Goal: Information Seeking & Learning: Check status

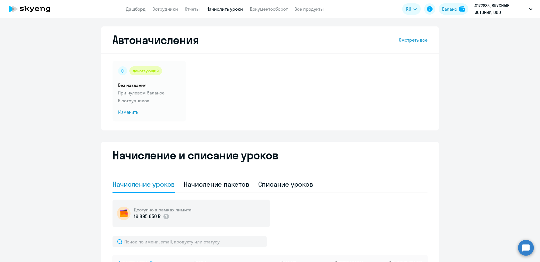
select select "10"
click at [137, 10] on link "Дашборд" at bounding box center [136, 9] width 20 height 6
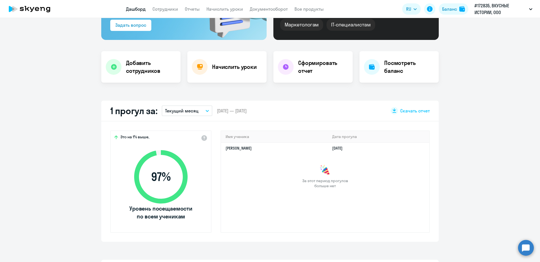
scroll to position [112, 0]
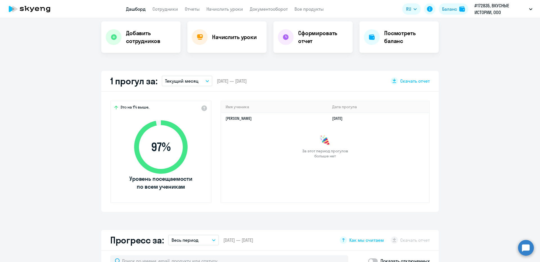
select select "30"
click at [91, 185] on app-truancy-attendance-dashboard "1 прогул за: Текущий месяц – [DATE] — [DATE] Скачать отчет Это на 1% выше, 97 %…" at bounding box center [270, 141] width 540 height 141
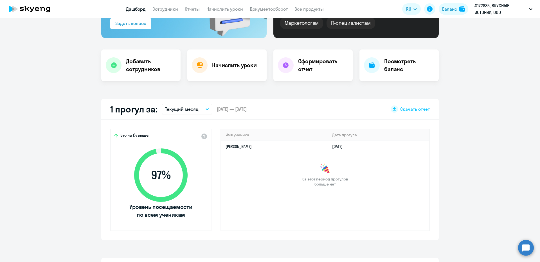
drag, startPoint x: 26, startPoint y: 111, endPoint x: 5, endPoint y: 132, distance: 29.6
click at [5, 132] on app-truancy-attendance-dashboard "1 прогул за: Текущий месяц – [DATE] — [DATE] Скачать отчет Это на 1% выше, 97 %…" at bounding box center [270, 169] width 540 height 141
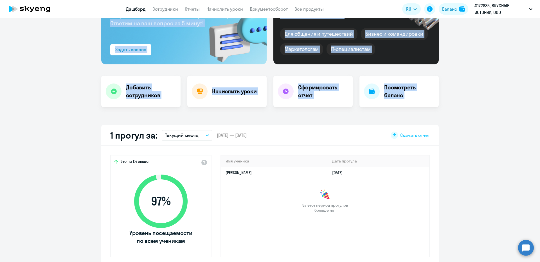
scroll to position [56, 0]
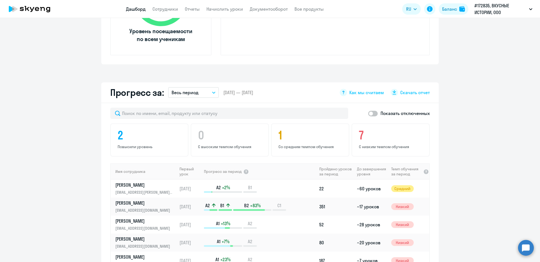
scroll to position [270, 0]
